Goal: Find specific page/section: Find specific page/section

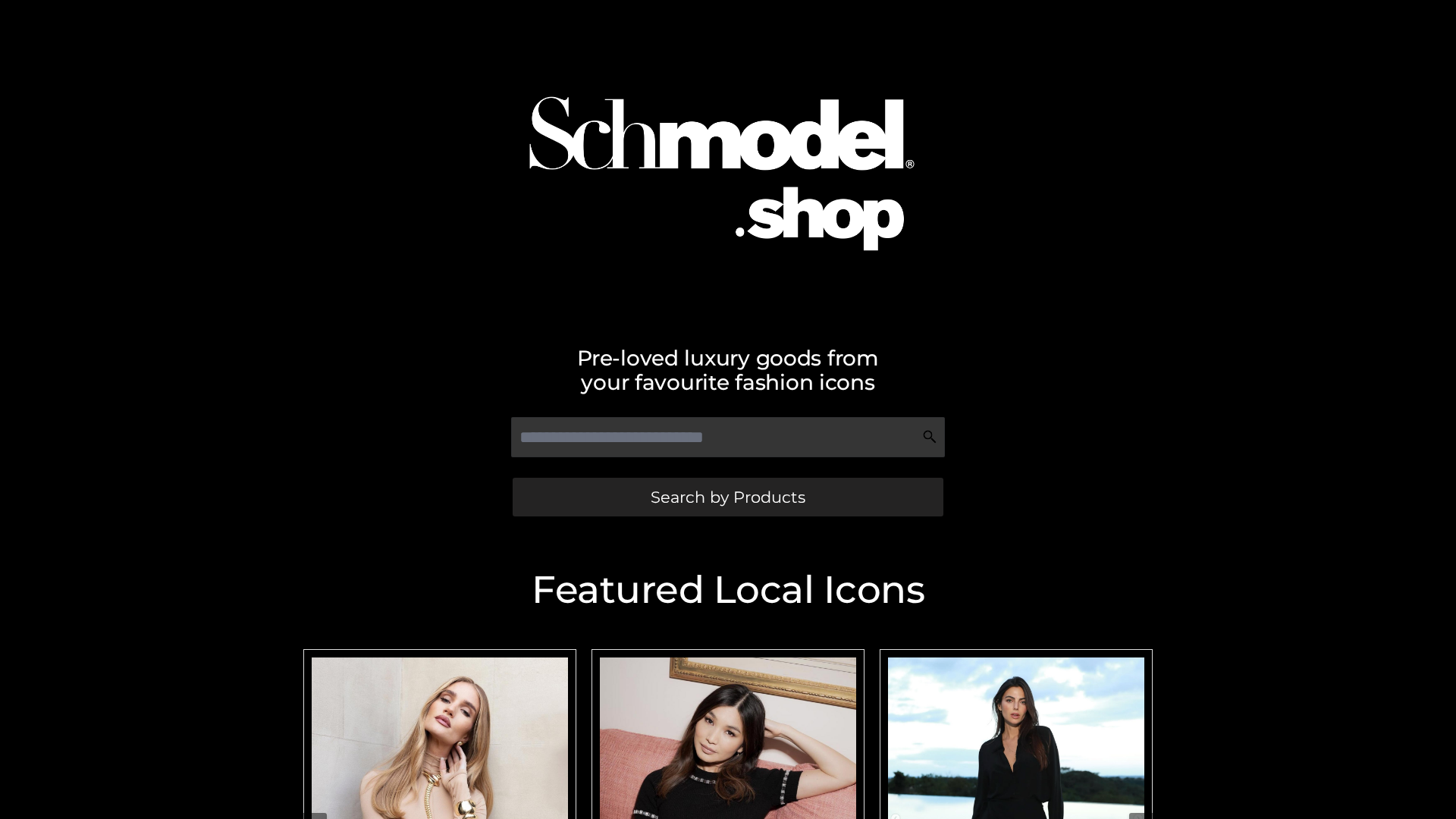
click at [727, 497] on span "Search by Products" at bounding box center [728, 497] width 154 height 16
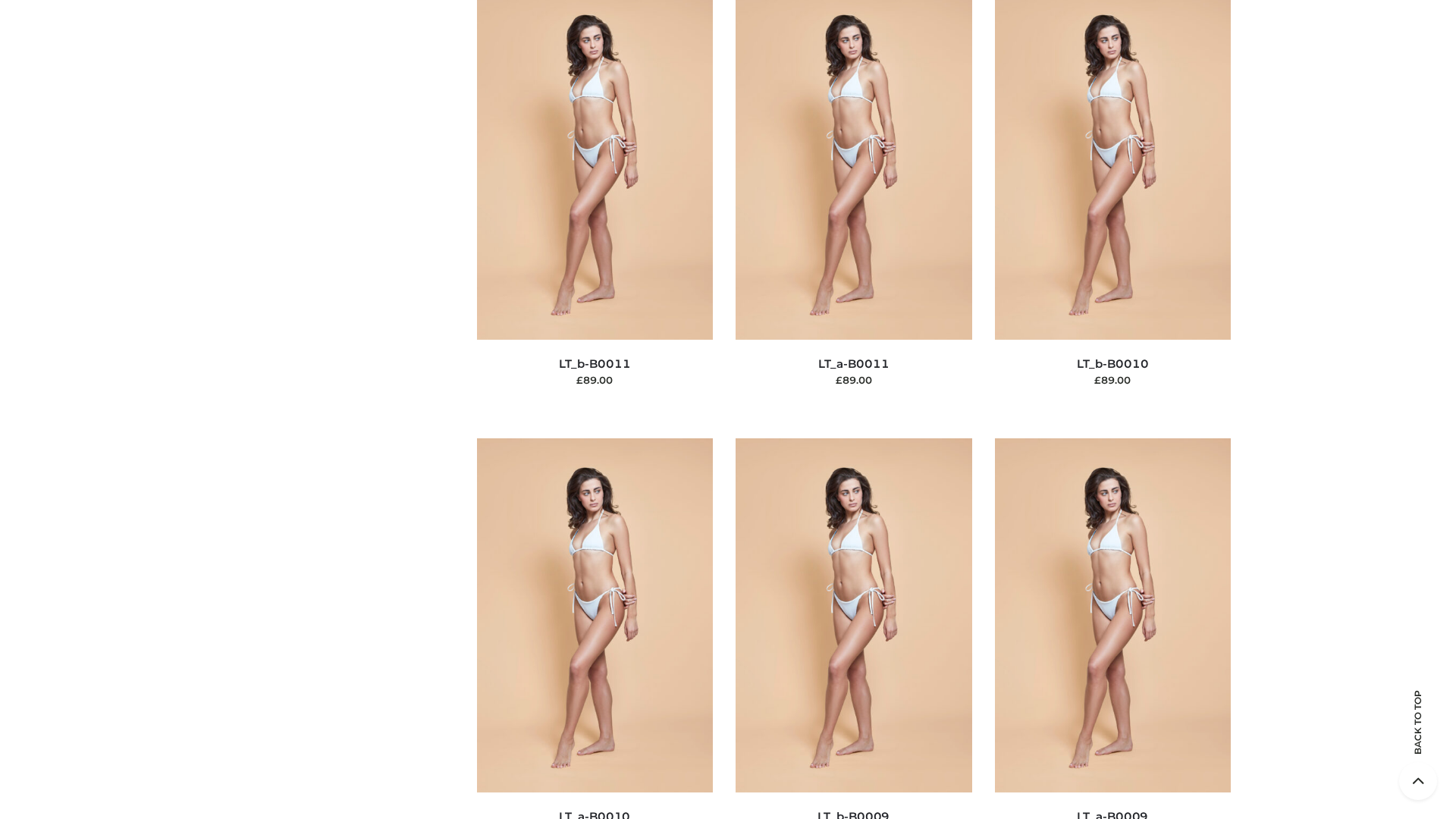
scroll to position [6809, 0]
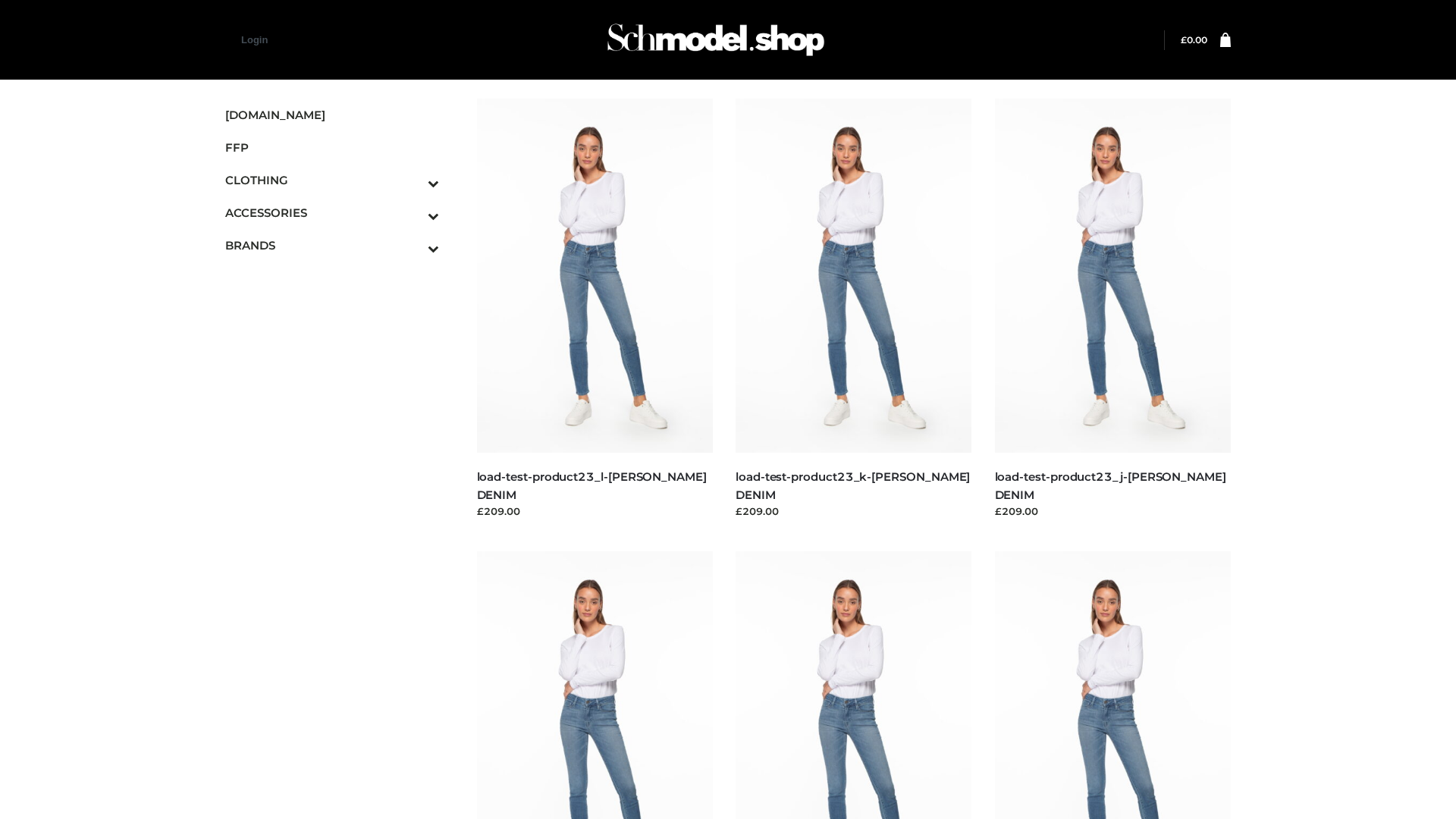
scroll to position [1329, 0]
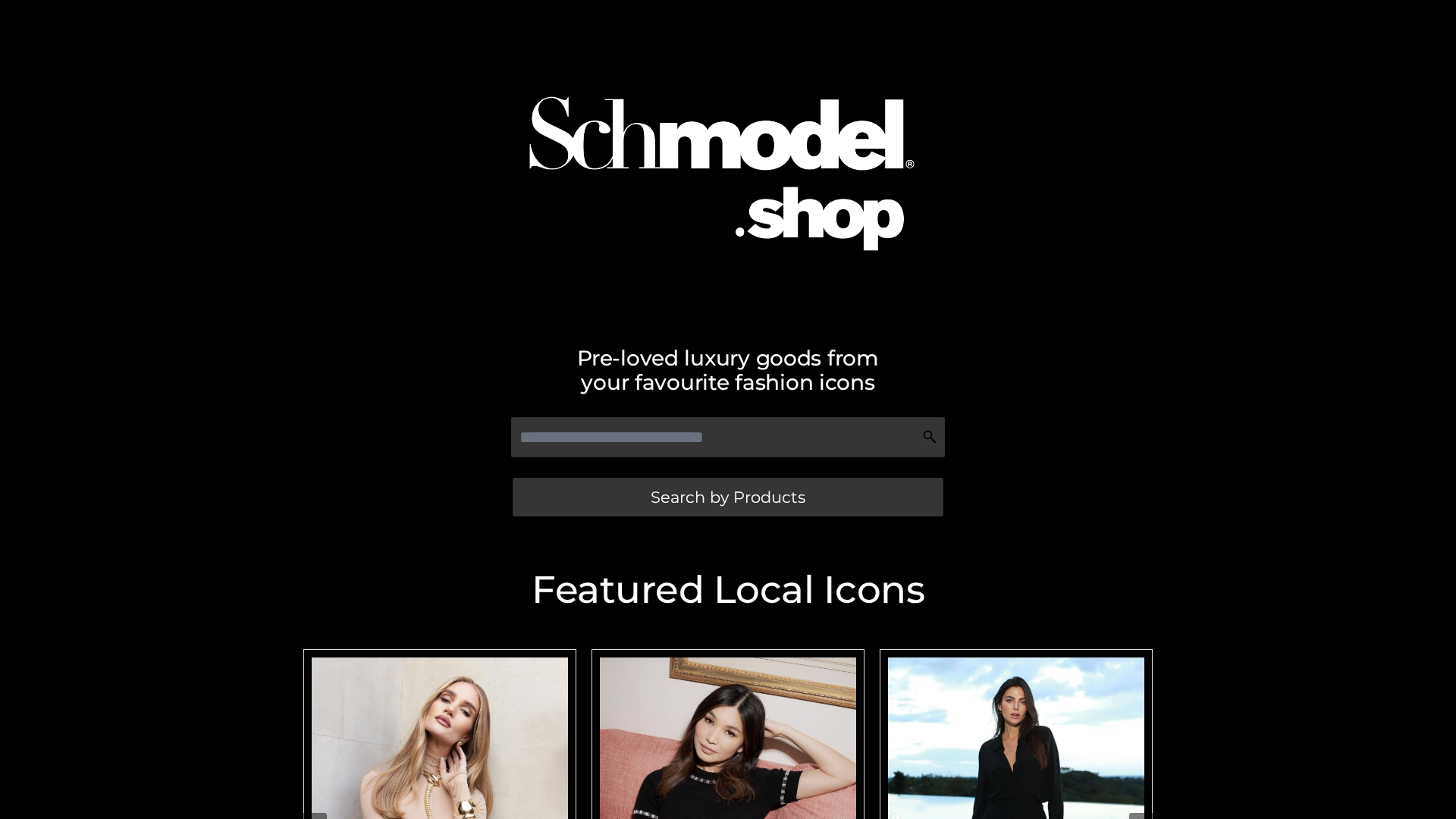
click at [727, 497] on span "Search by Products" at bounding box center [728, 497] width 154 height 16
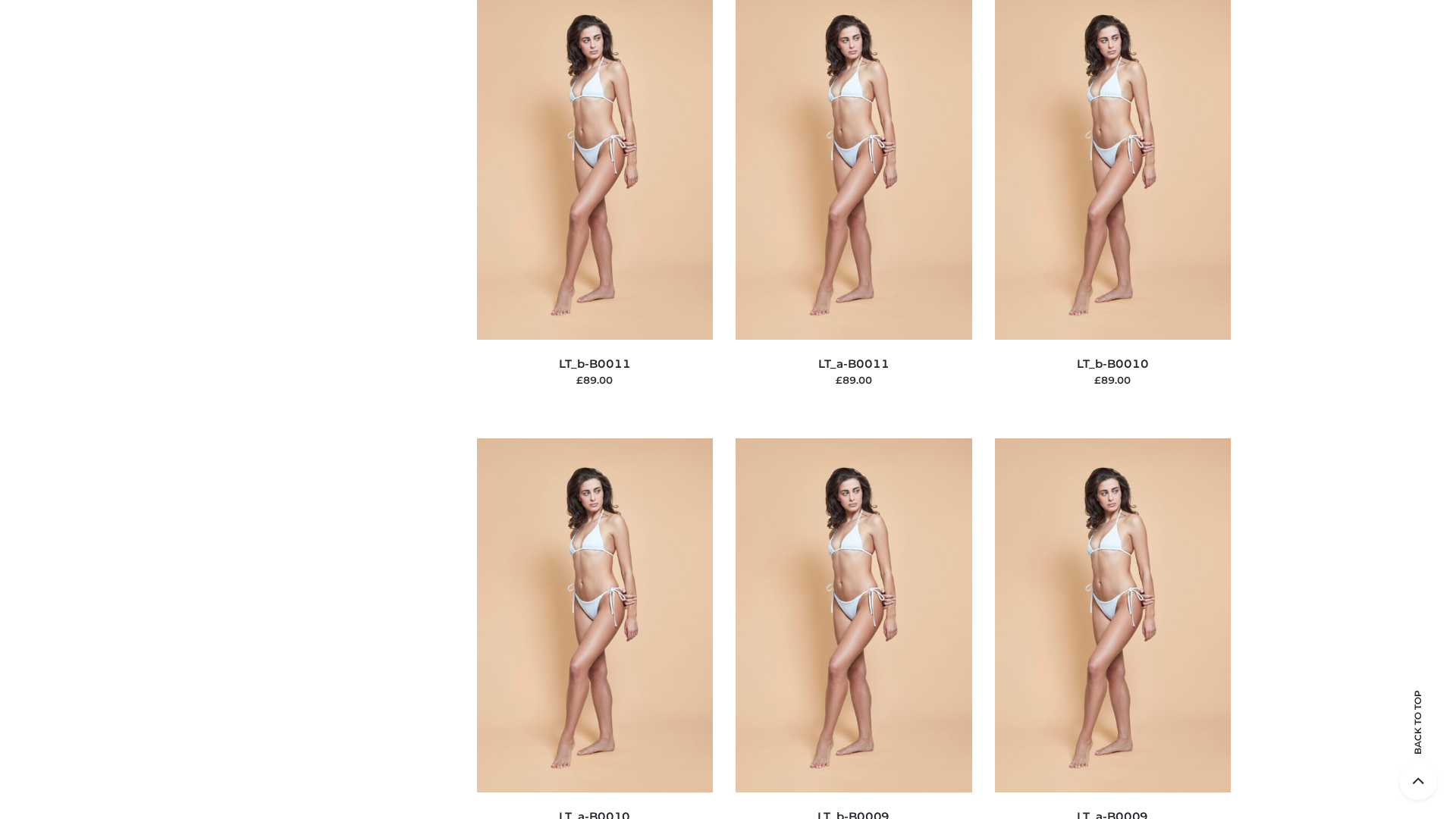
scroll to position [6809, 0]
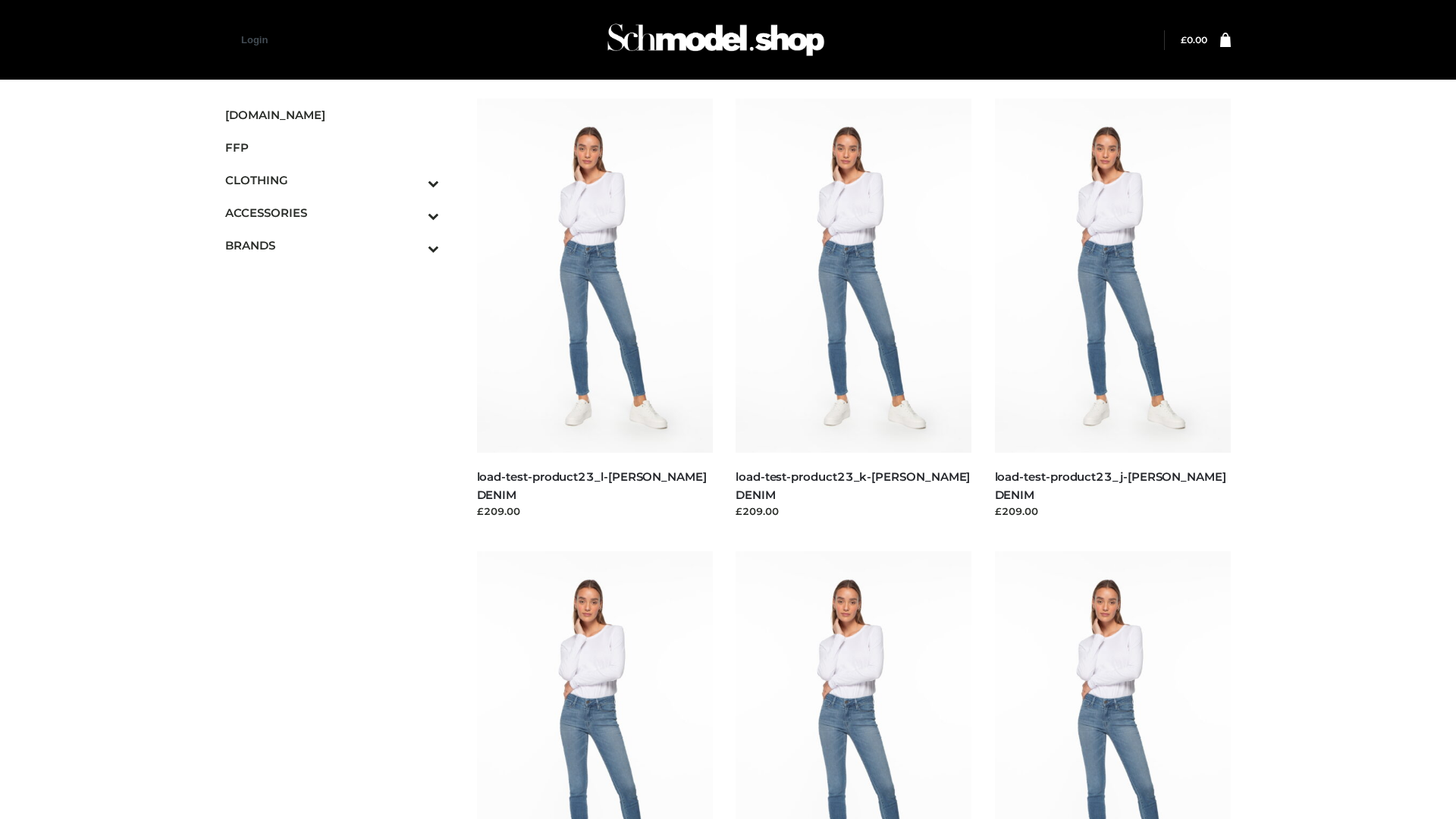
scroll to position [1329, 0]
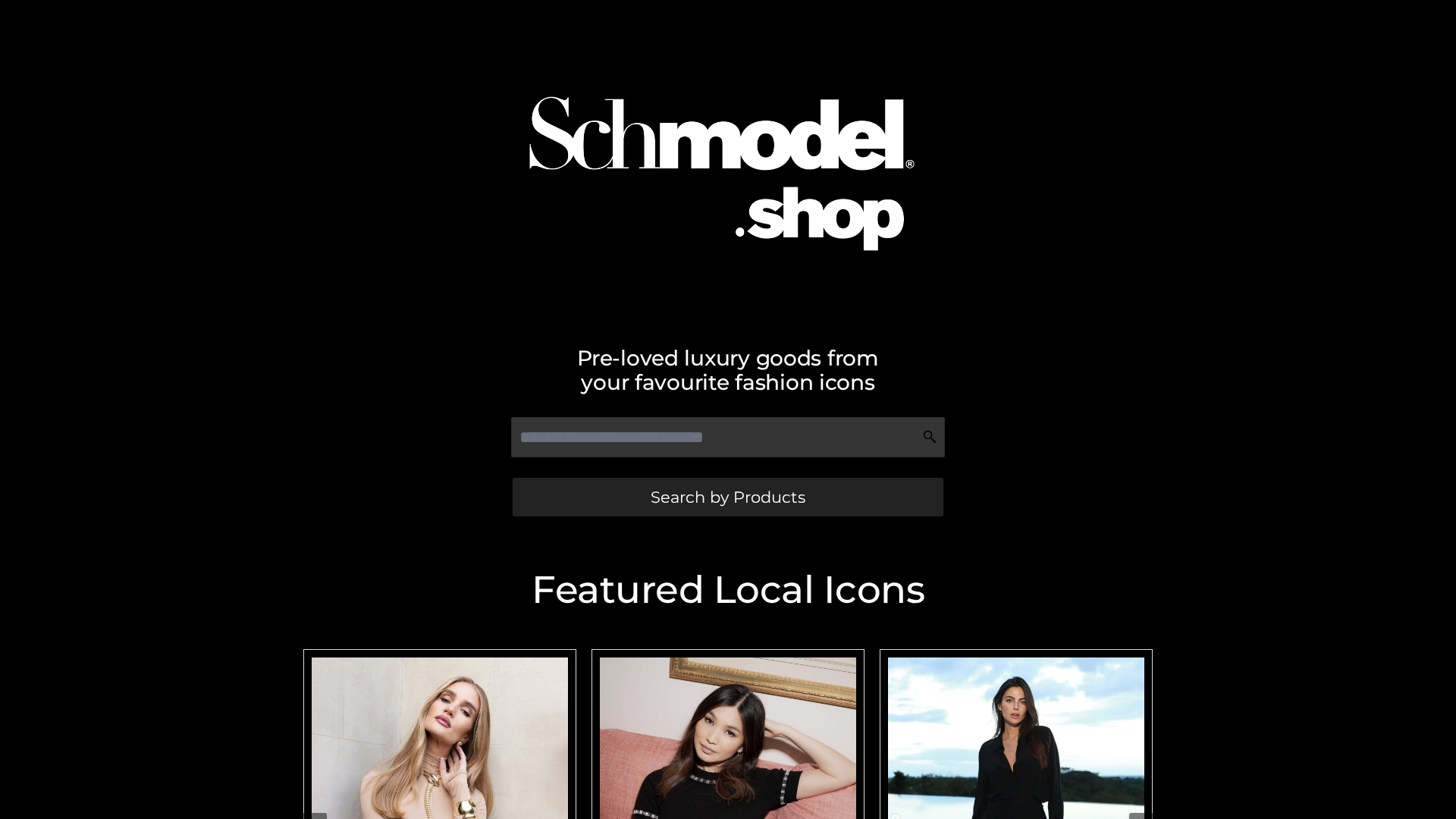
click at [727, 497] on span "Search by Products" at bounding box center [728, 497] width 154 height 16
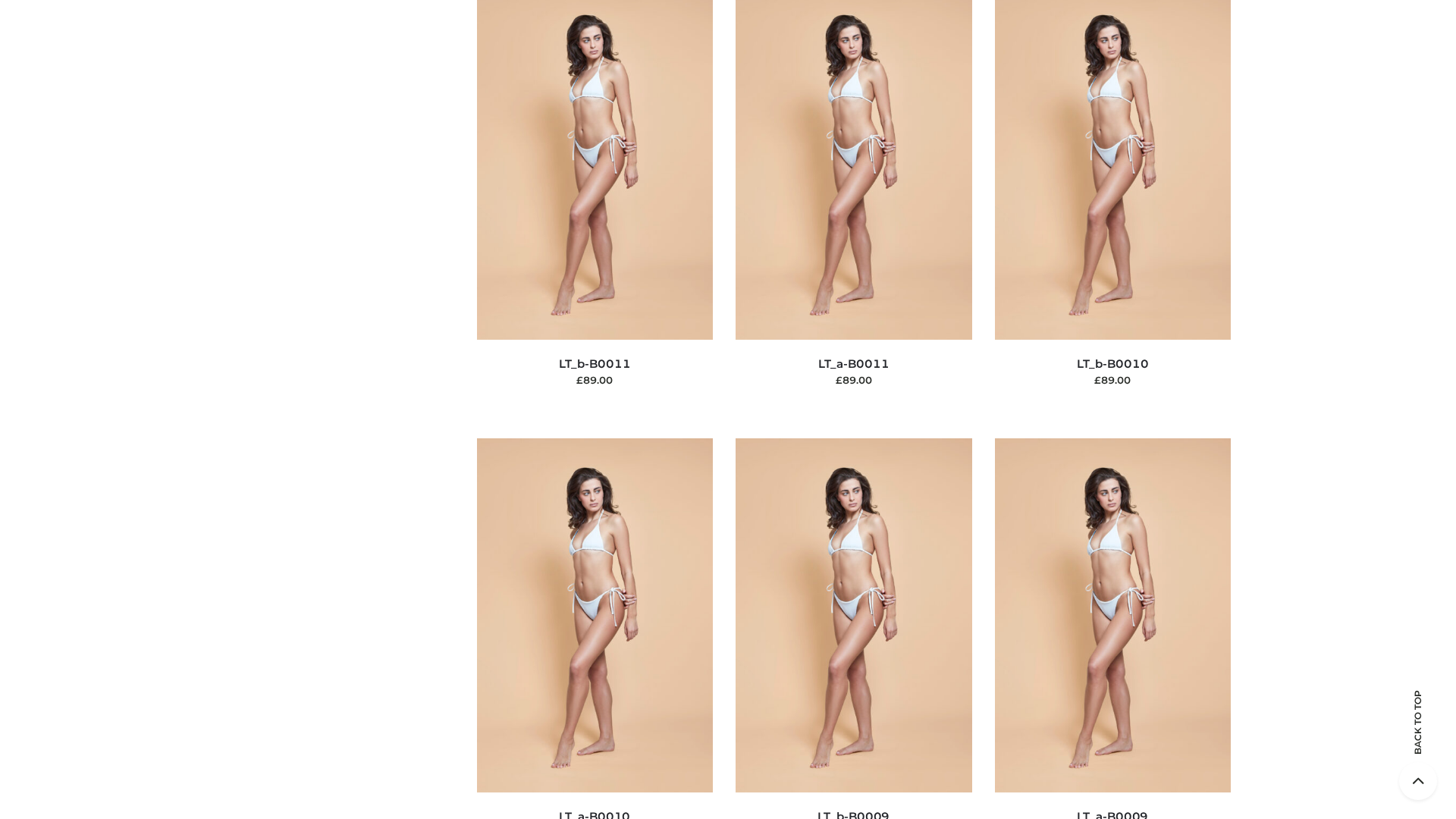
scroll to position [6809, 0]
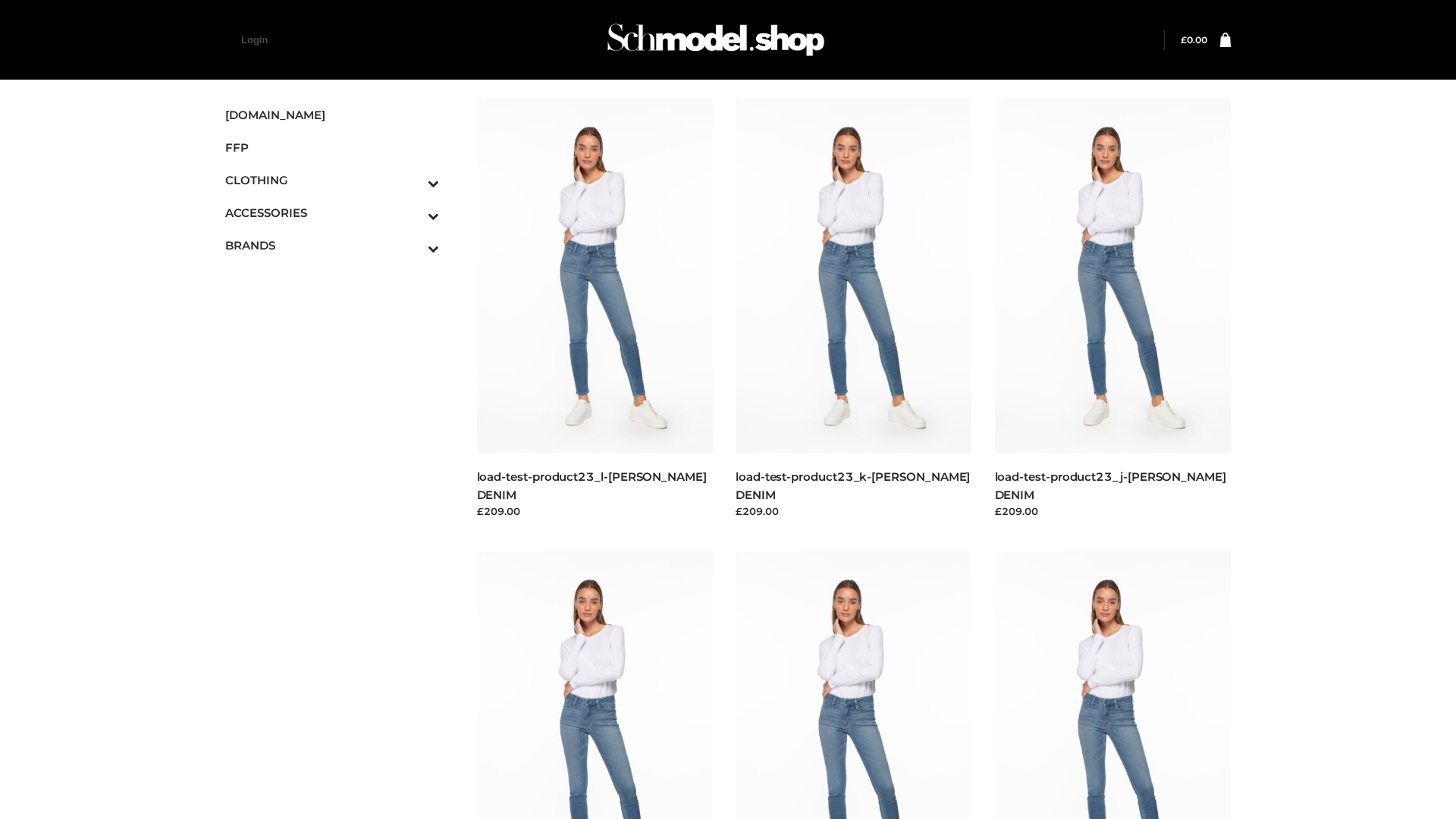
scroll to position [1329, 0]
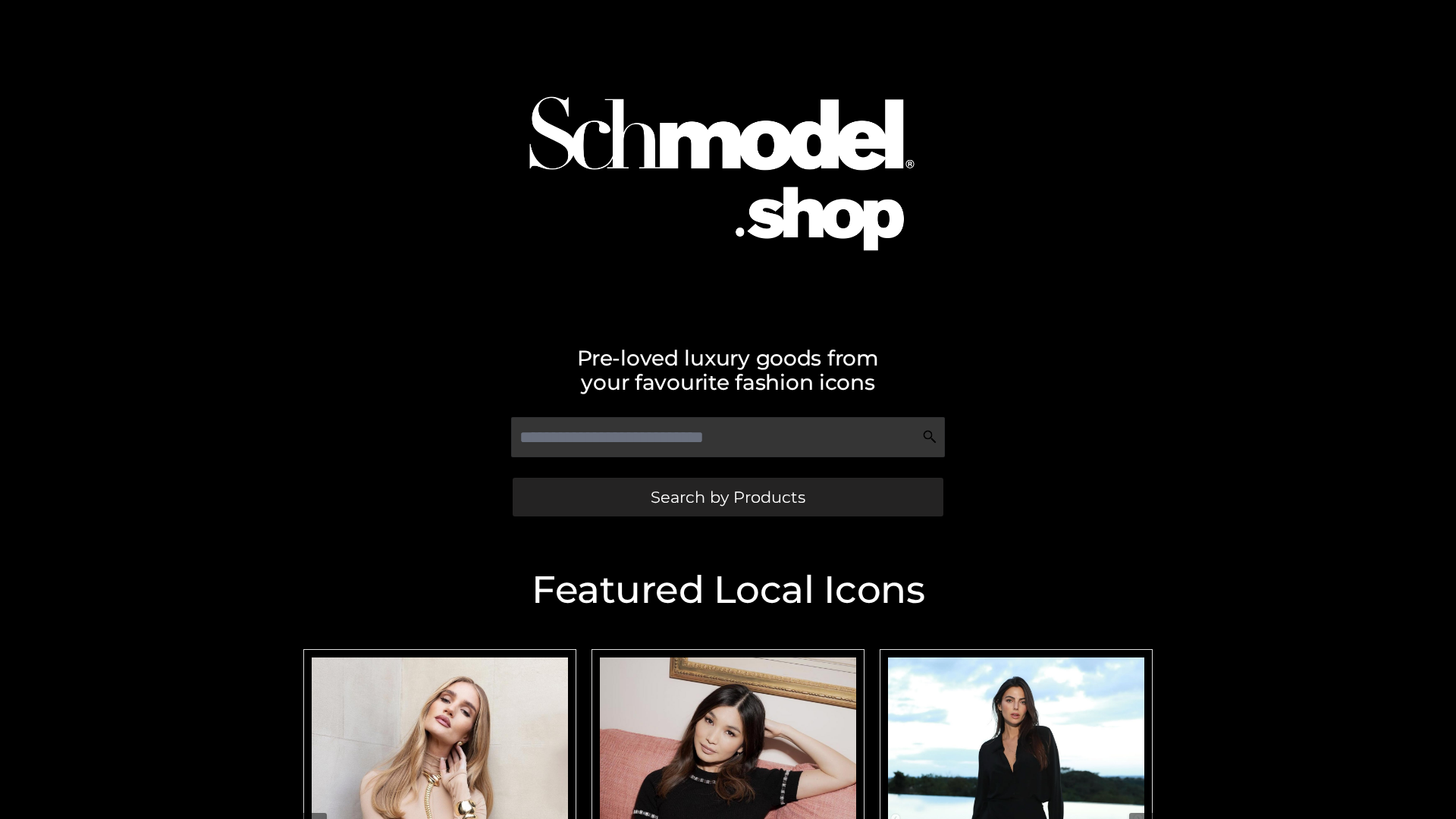
click at [727, 497] on span "Search by Products" at bounding box center [728, 497] width 154 height 16
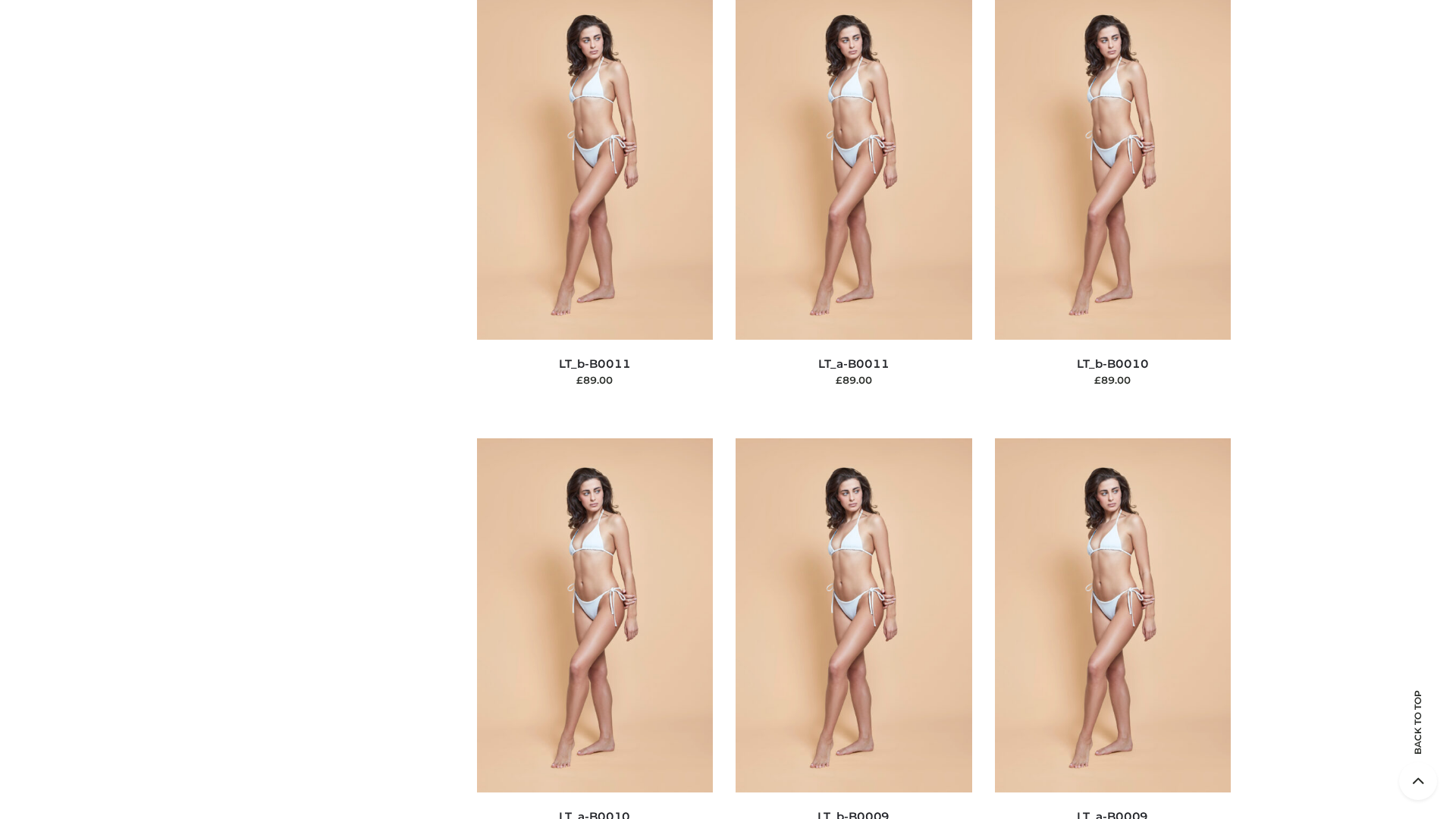
scroll to position [6809, 0]
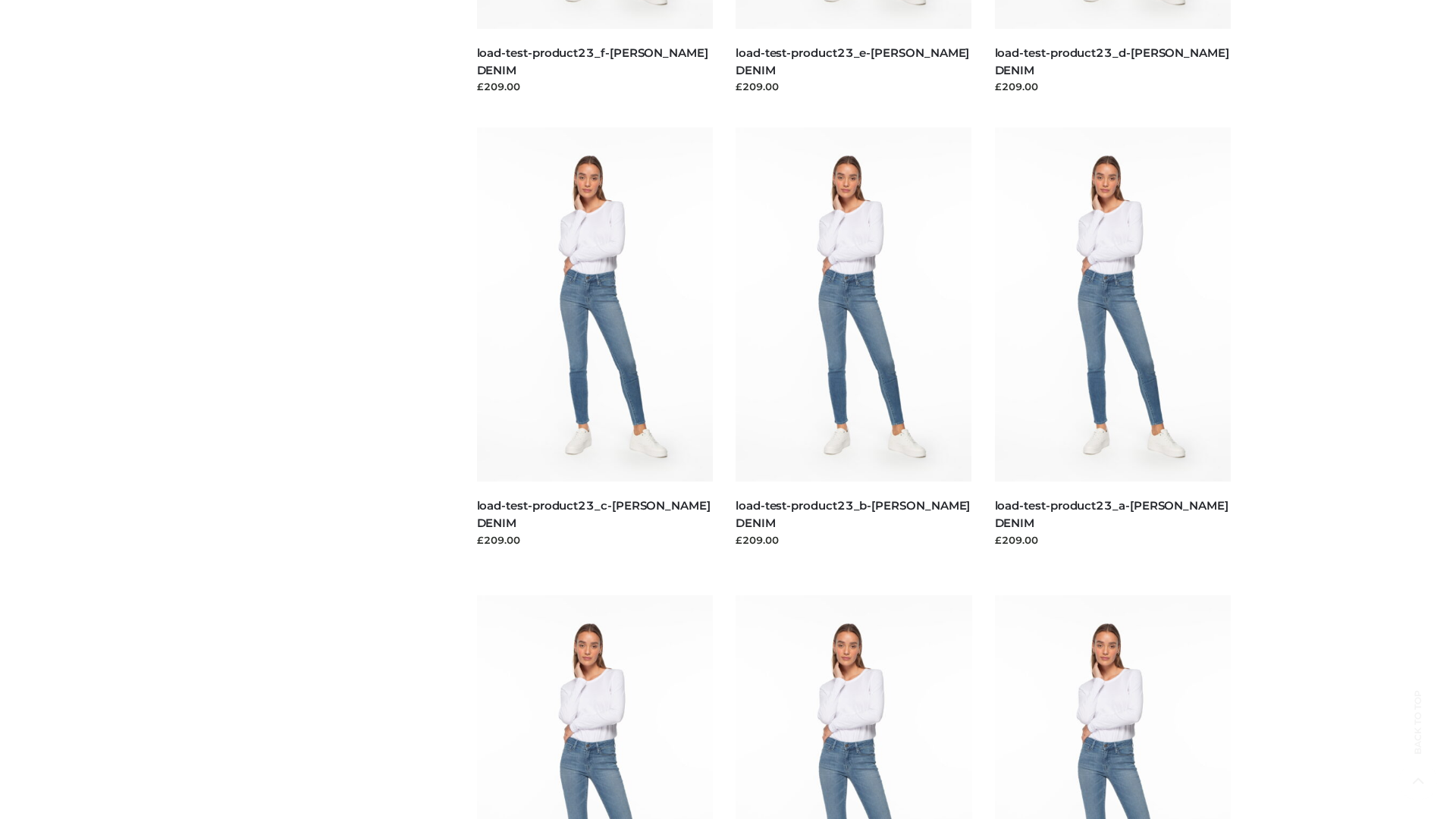
scroll to position [1329, 0]
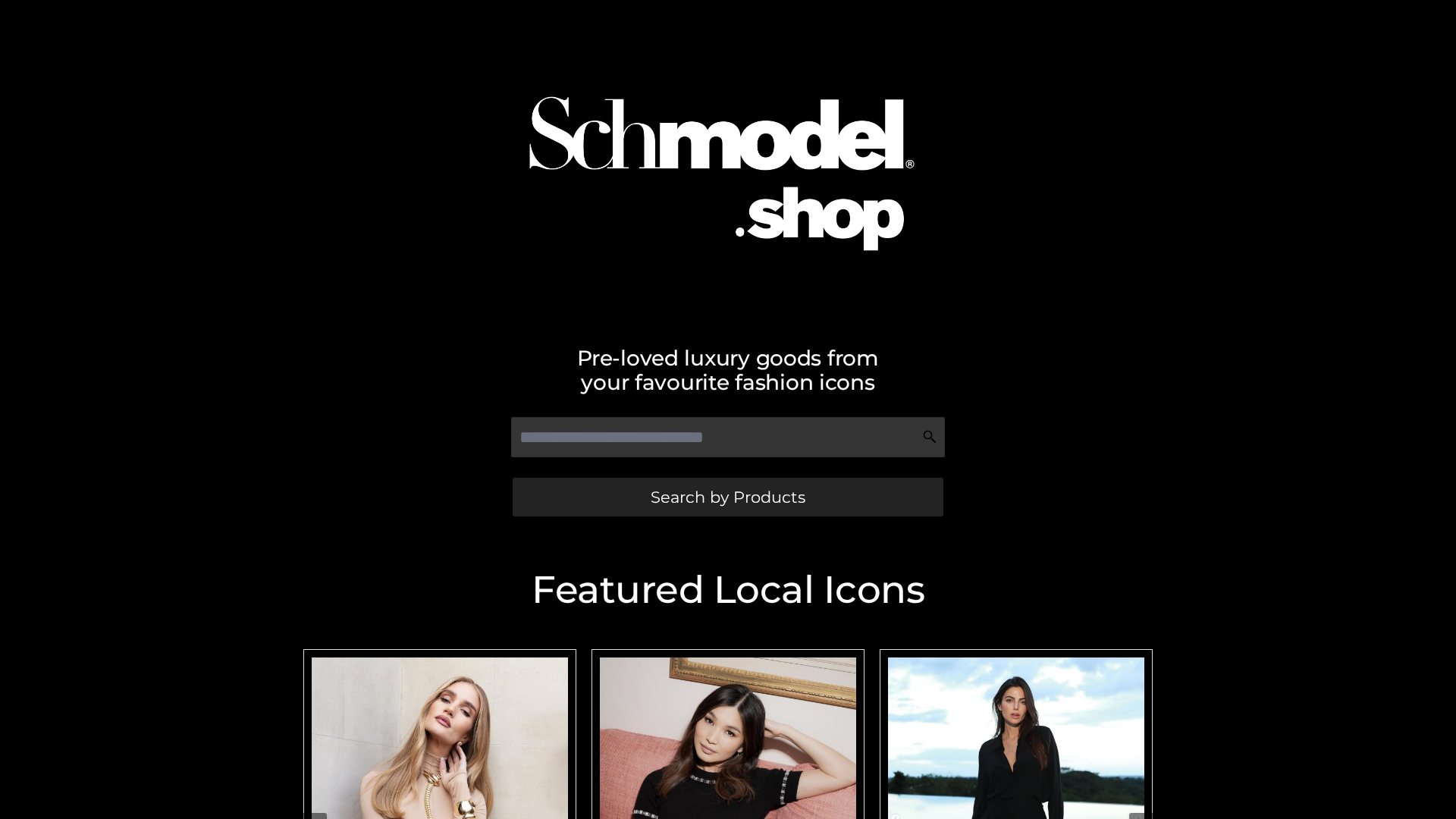
click at [727, 497] on span "Search by Products" at bounding box center [728, 497] width 154 height 16
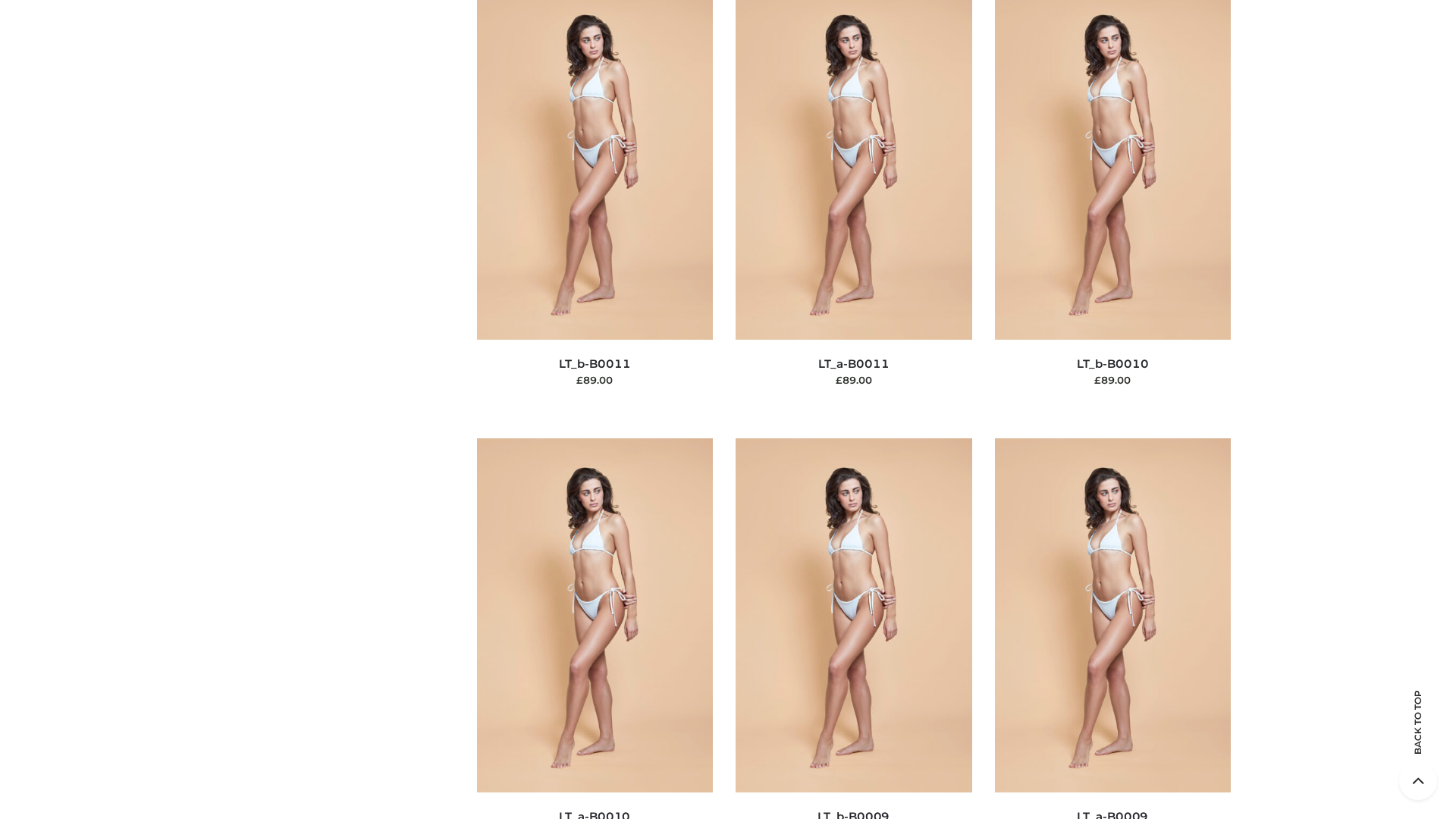
scroll to position [6809, 0]
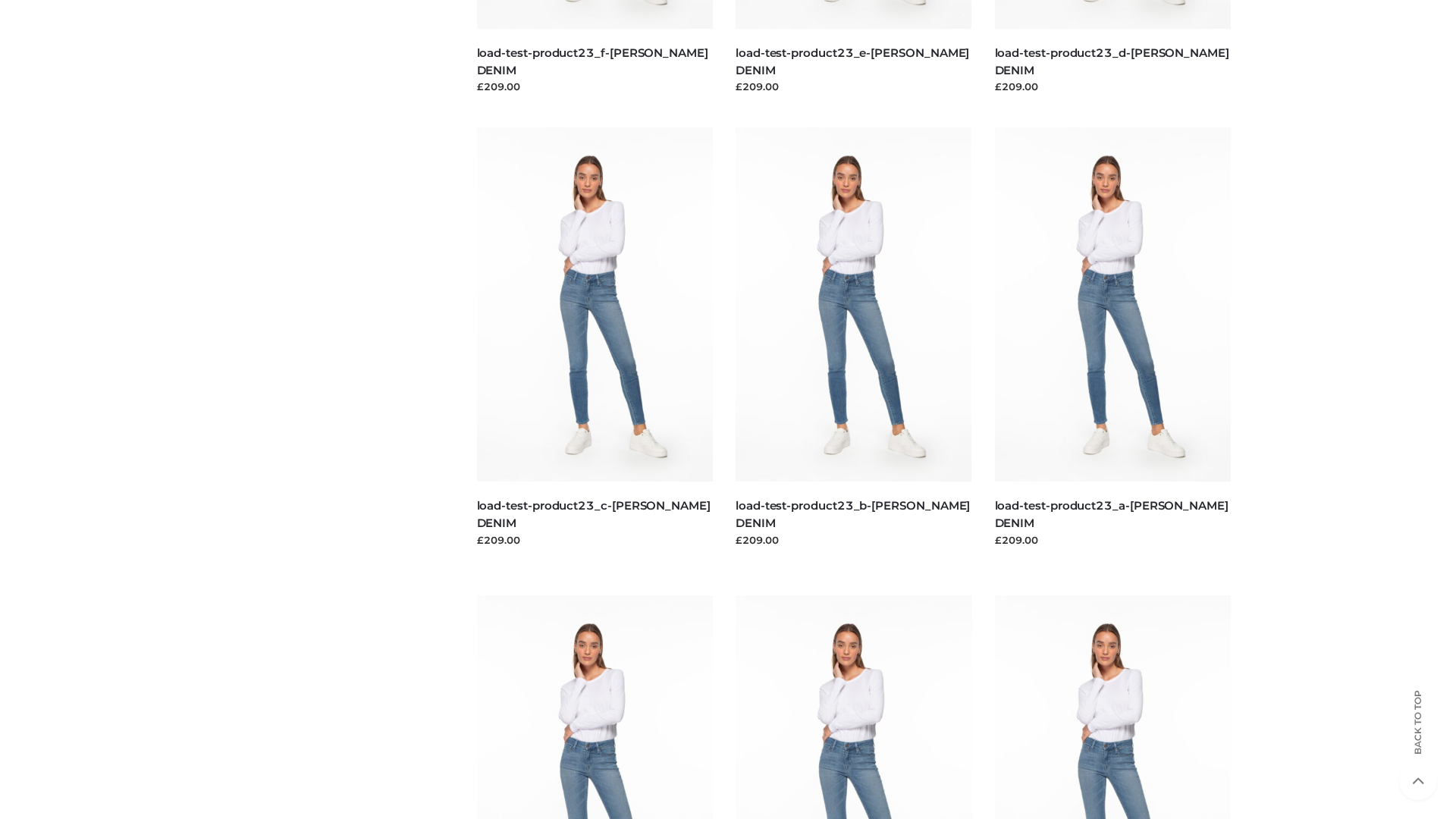
scroll to position [1329, 0]
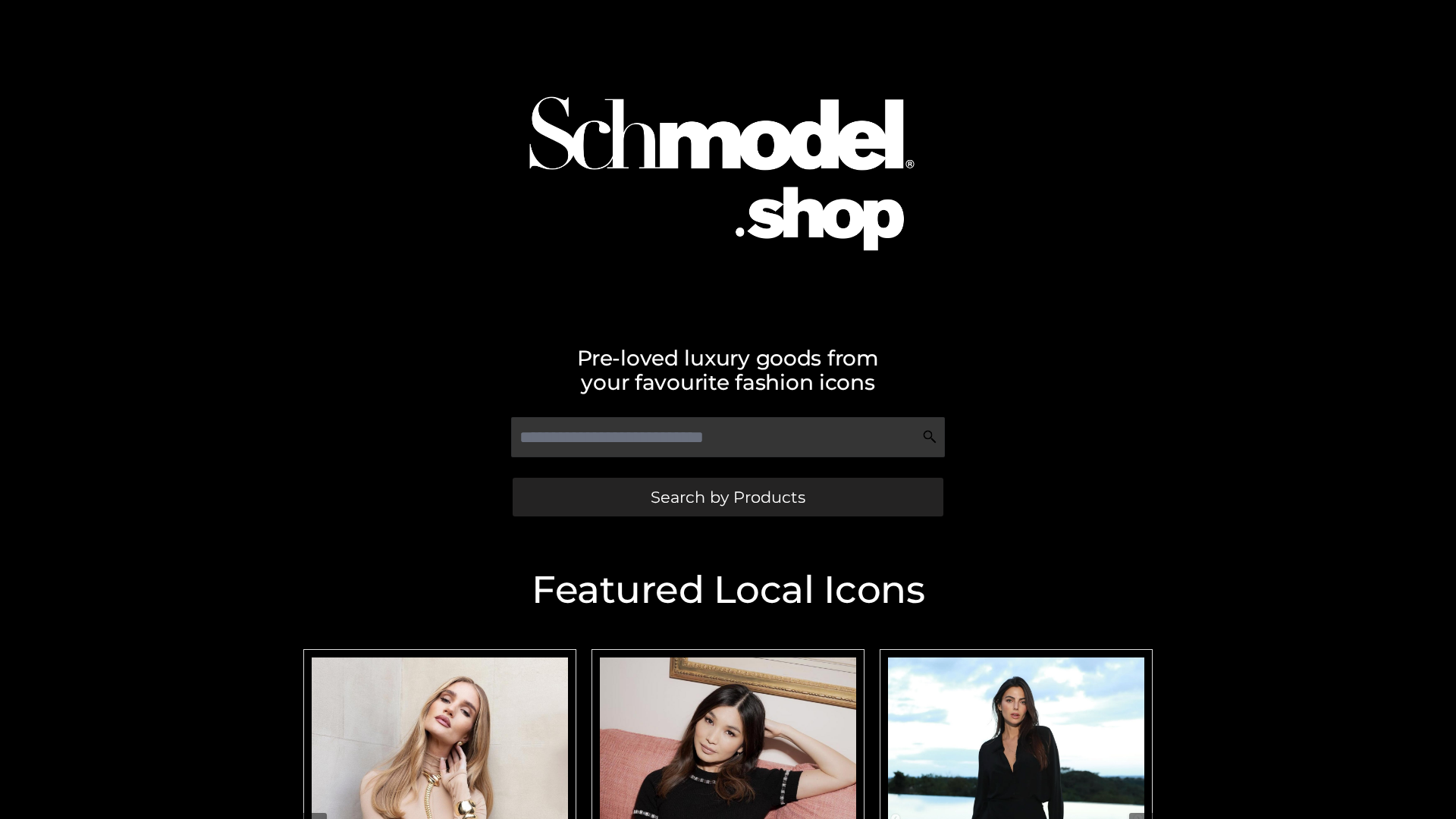
click at [727, 497] on span "Search by Products" at bounding box center [728, 497] width 154 height 16
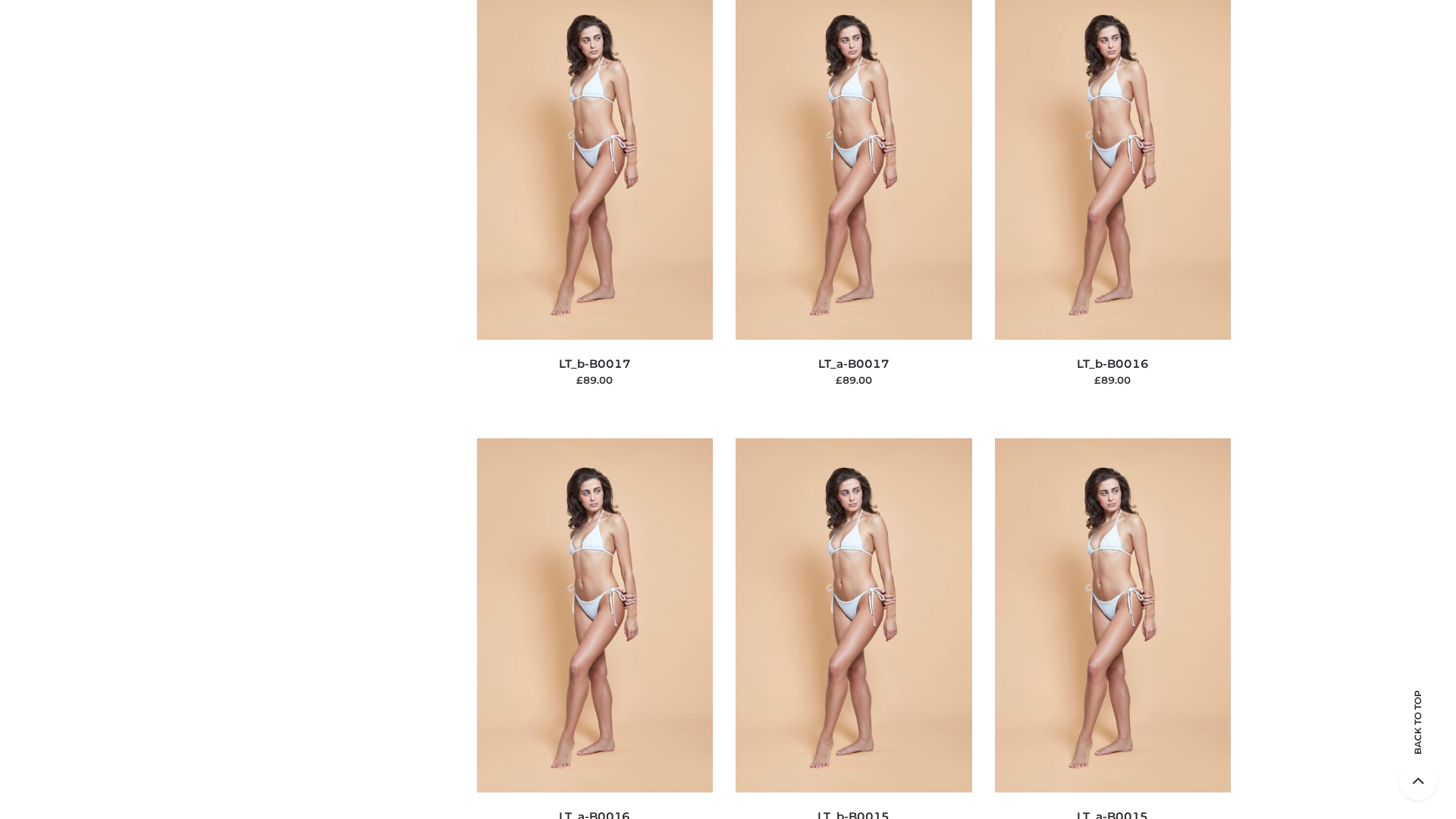
scroll to position [4983, 0]
